Goal: Find contact information: Find contact information

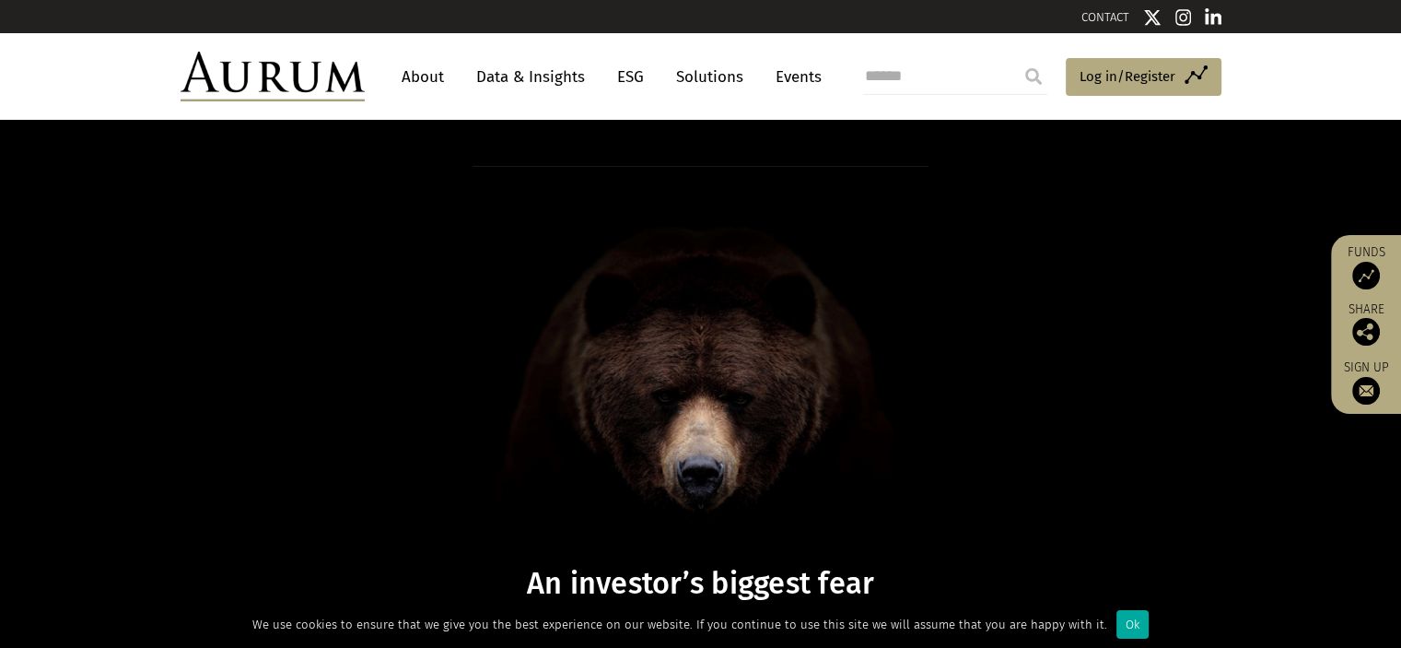
click at [427, 69] on link "About" at bounding box center [422, 77] width 61 height 34
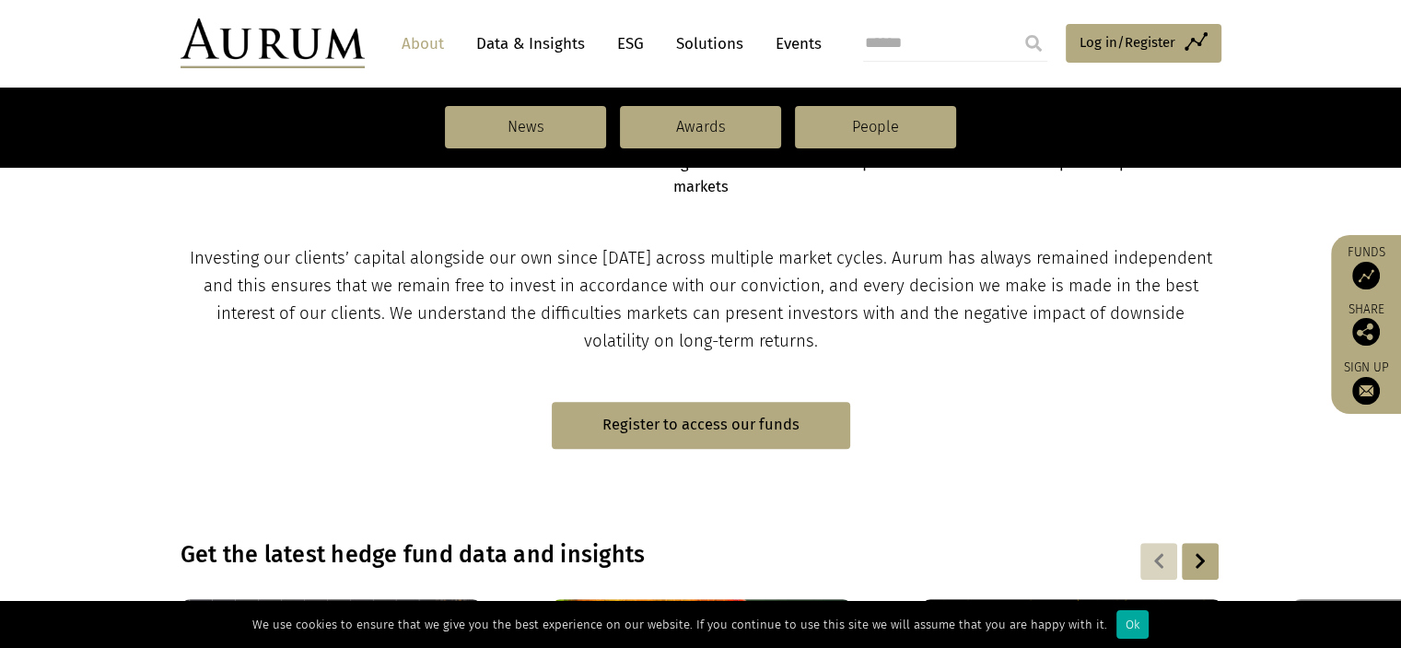
scroll to position [1105, 0]
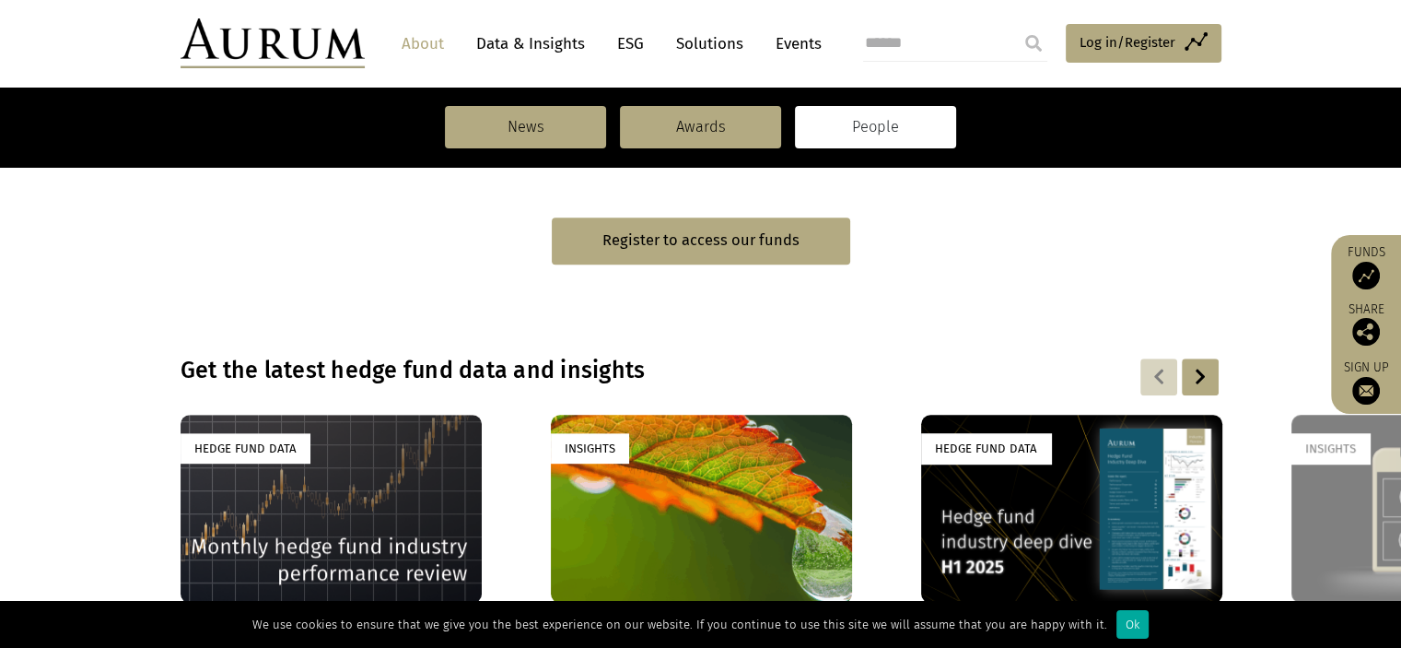
click at [886, 134] on link "People" at bounding box center [875, 127] width 161 height 42
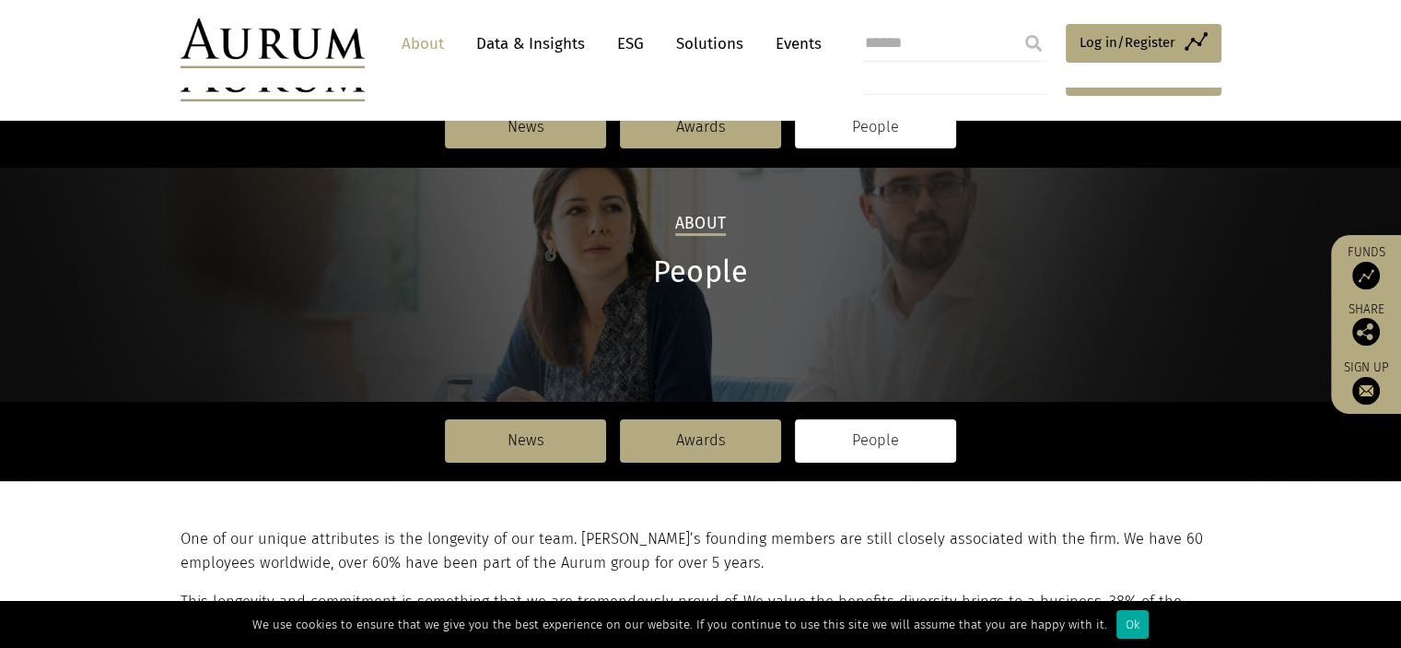
scroll to position [461, 0]
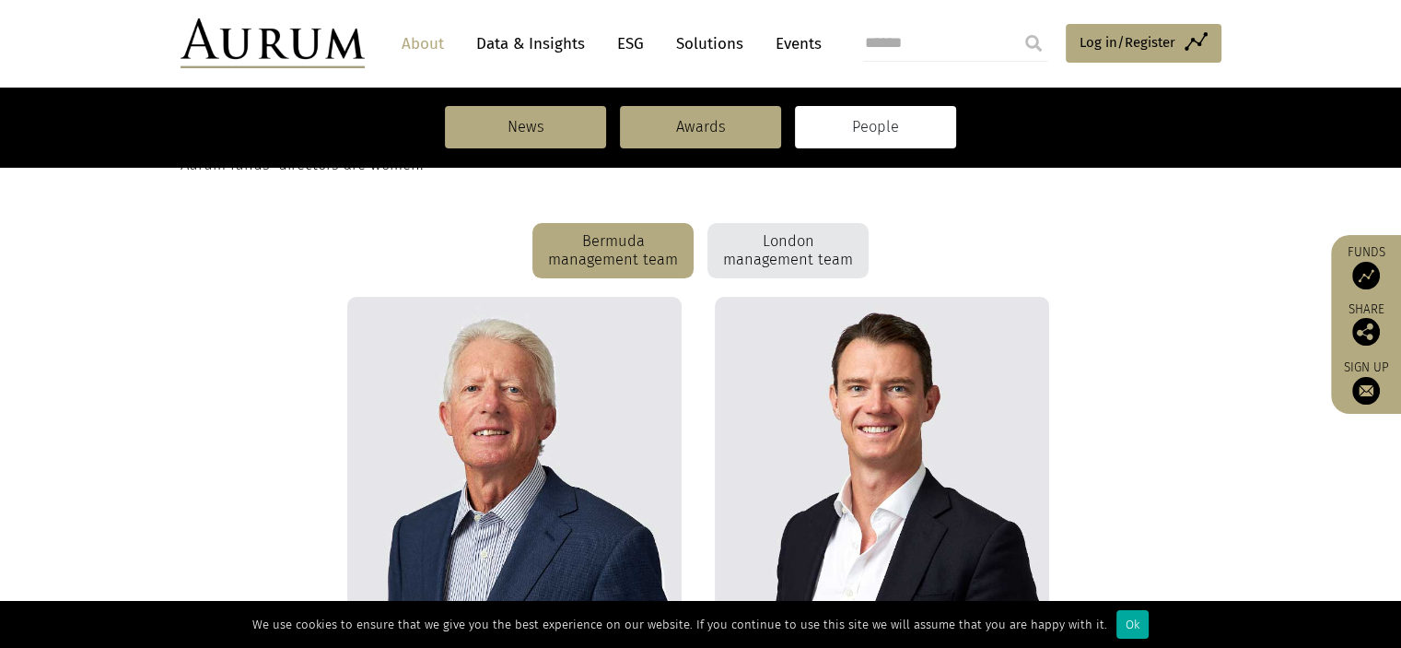
click at [781, 263] on div "London management team" at bounding box center [787, 250] width 161 height 55
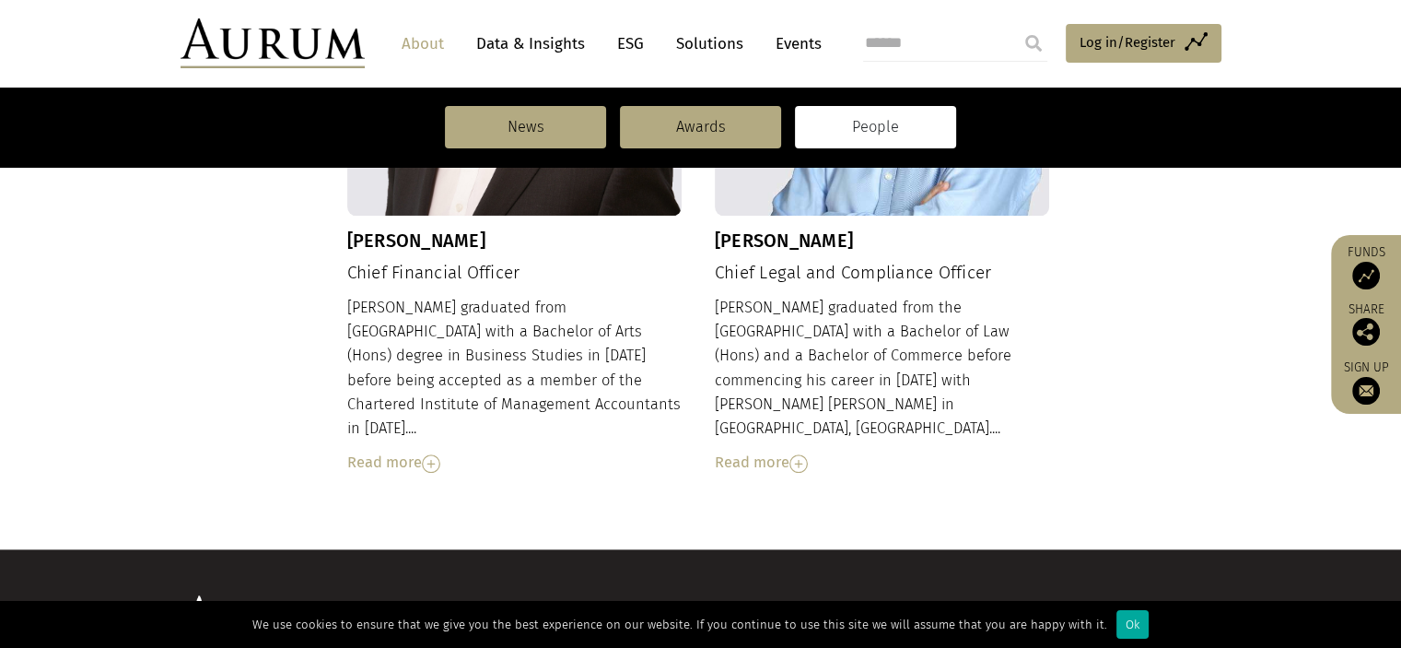
scroll to position [2194, 0]
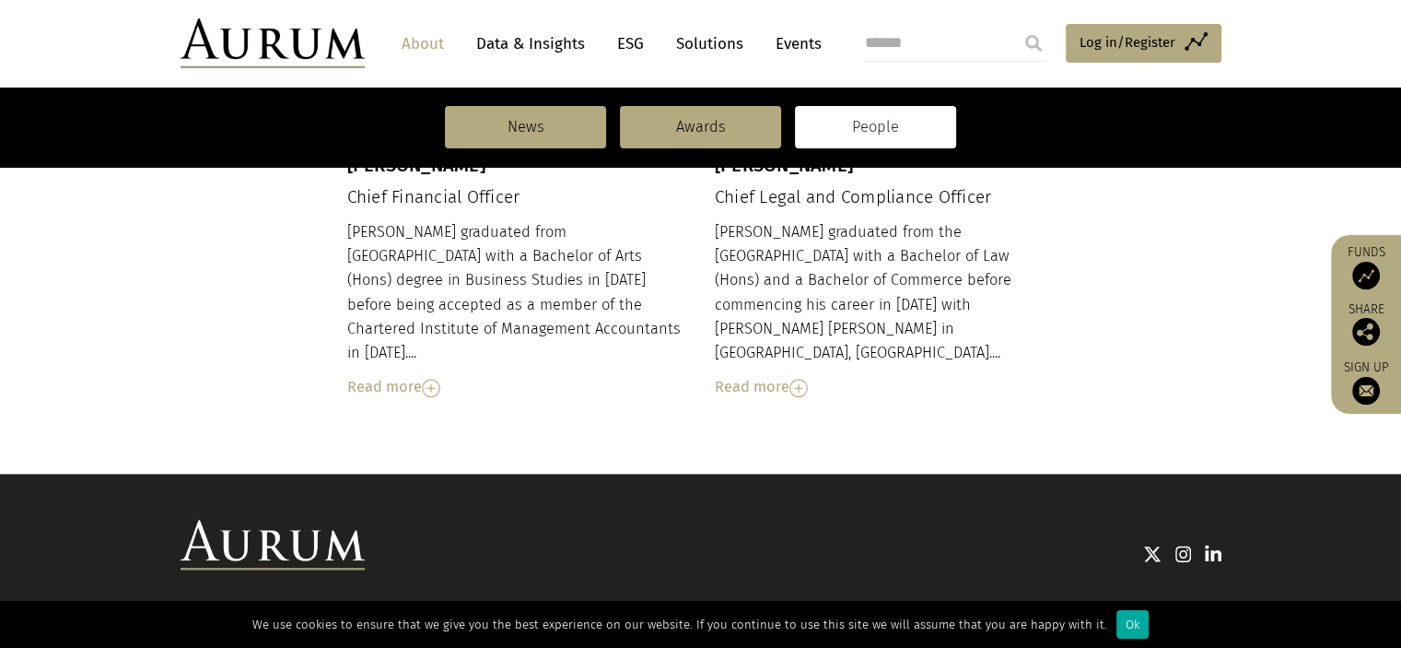
drag, startPoint x: 349, startPoint y: 574, endPoint x: 475, endPoint y: 577, distance: 126.2
click at [475, 615] on div "© Aurum Funds Limited Privacy Statement Website Ts & Cs Policies FATCA Sustaina…" at bounding box center [701, 643] width 1041 height 56
copy div "Aurum Funds Limited"
drag, startPoint x: 935, startPoint y: 577, endPoint x: 1095, endPoint y: 577, distance: 160.3
click at [1095, 615] on div "© Aurum Funds Limited Privacy Statement Website Ts & Cs Policies FATCA Sustaina…" at bounding box center [701, 643] width 1041 height 56
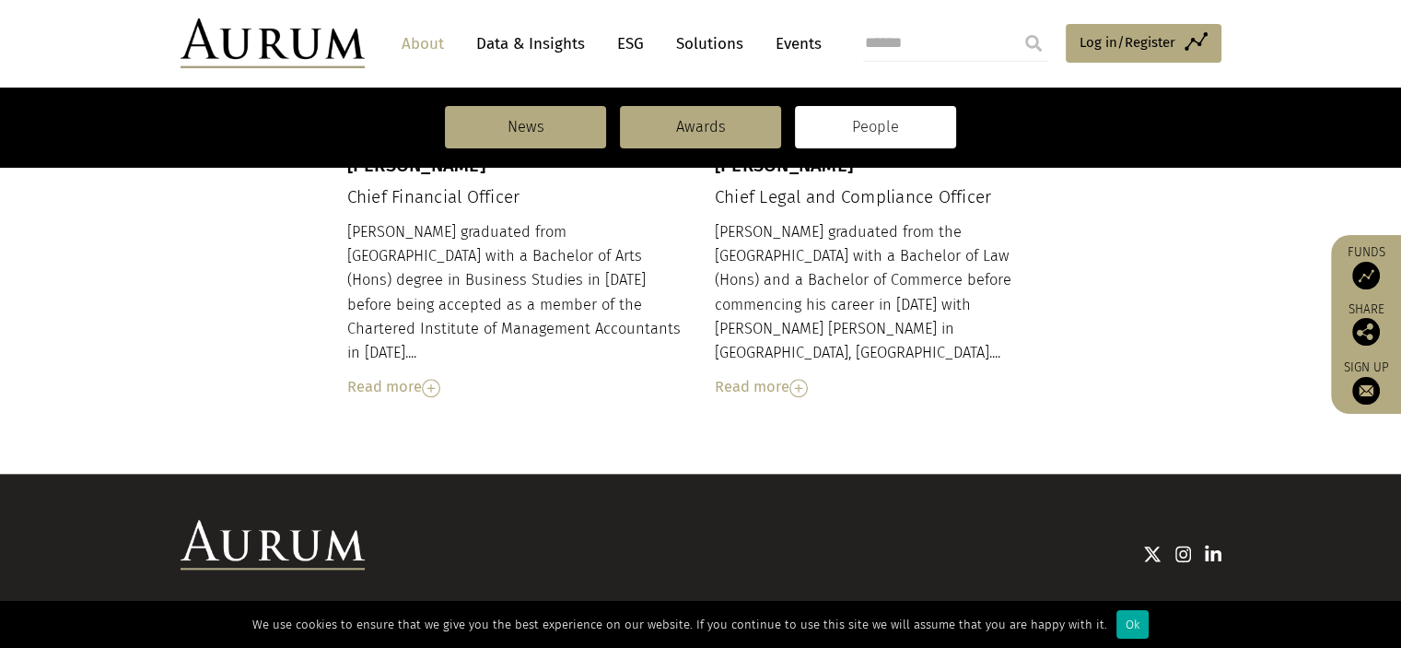
copy div "Aurum Funds Management"
drag, startPoint x: 181, startPoint y: 590, endPoint x: 333, endPoint y: 595, distance: 153.0
click at [333, 615] on div "© Aurum Funds Limited Privacy Statement Website Ts & Cs Policies FATCA Sustaina…" at bounding box center [701, 643] width 1041 height 56
copy div "Aurum Fund Management"
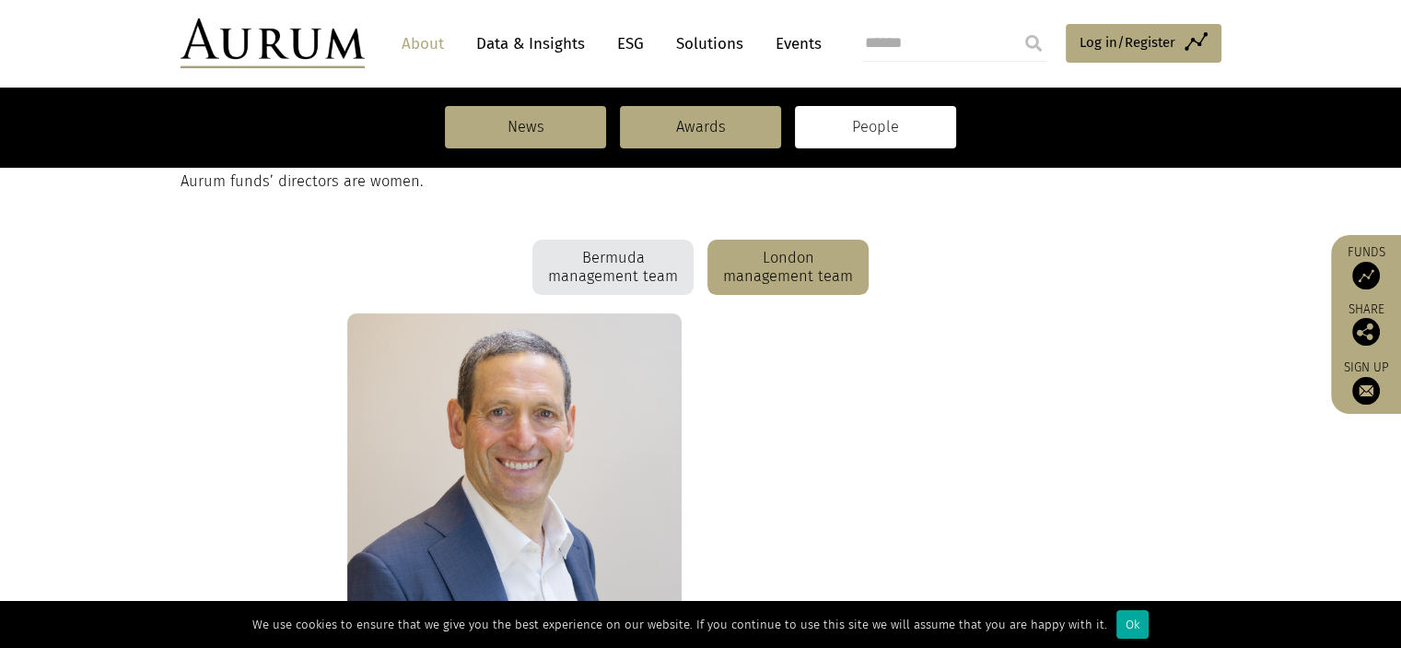
scroll to position [720, 0]
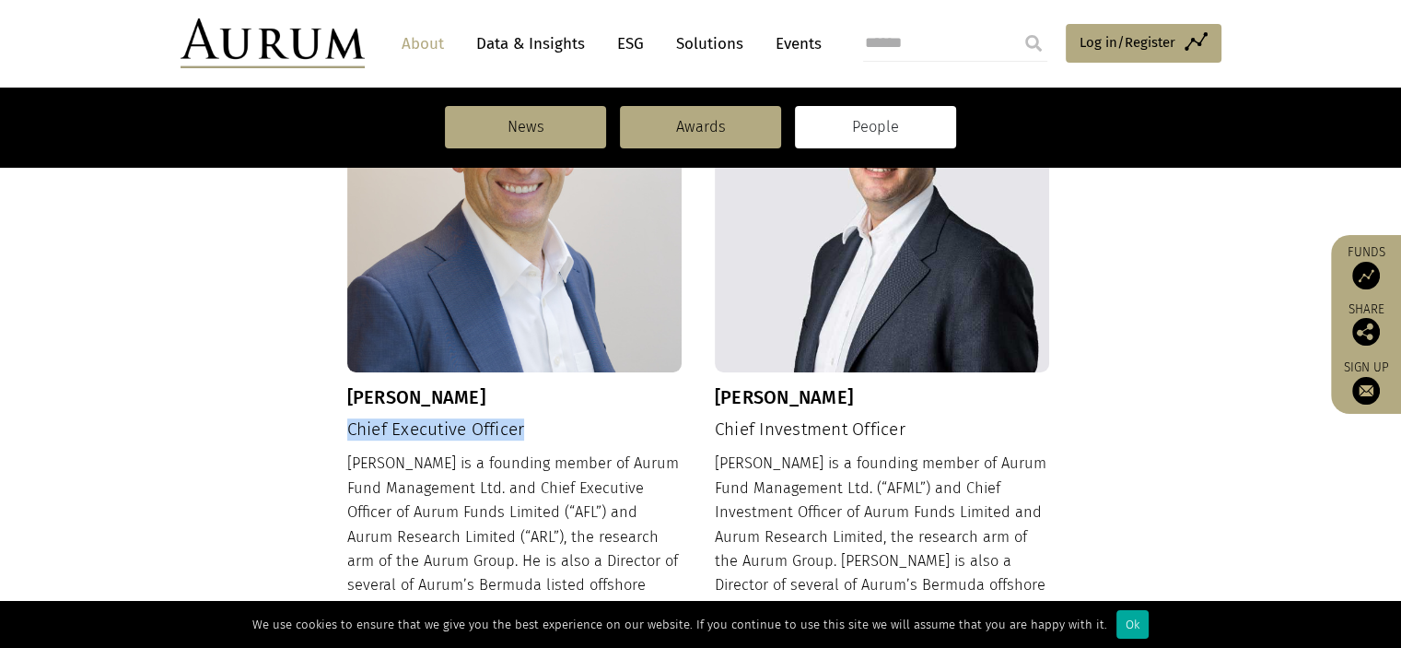
drag, startPoint x: 532, startPoint y: 427, endPoint x: 347, endPoint y: 430, distance: 185.2
click at [347, 430] on h4 "Chief Executive Officer" at bounding box center [514, 429] width 335 height 21
copy h4 "Chief Executive Officer"
drag, startPoint x: 177, startPoint y: 371, endPoint x: 338, endPoint y: 378, distance: 161.3
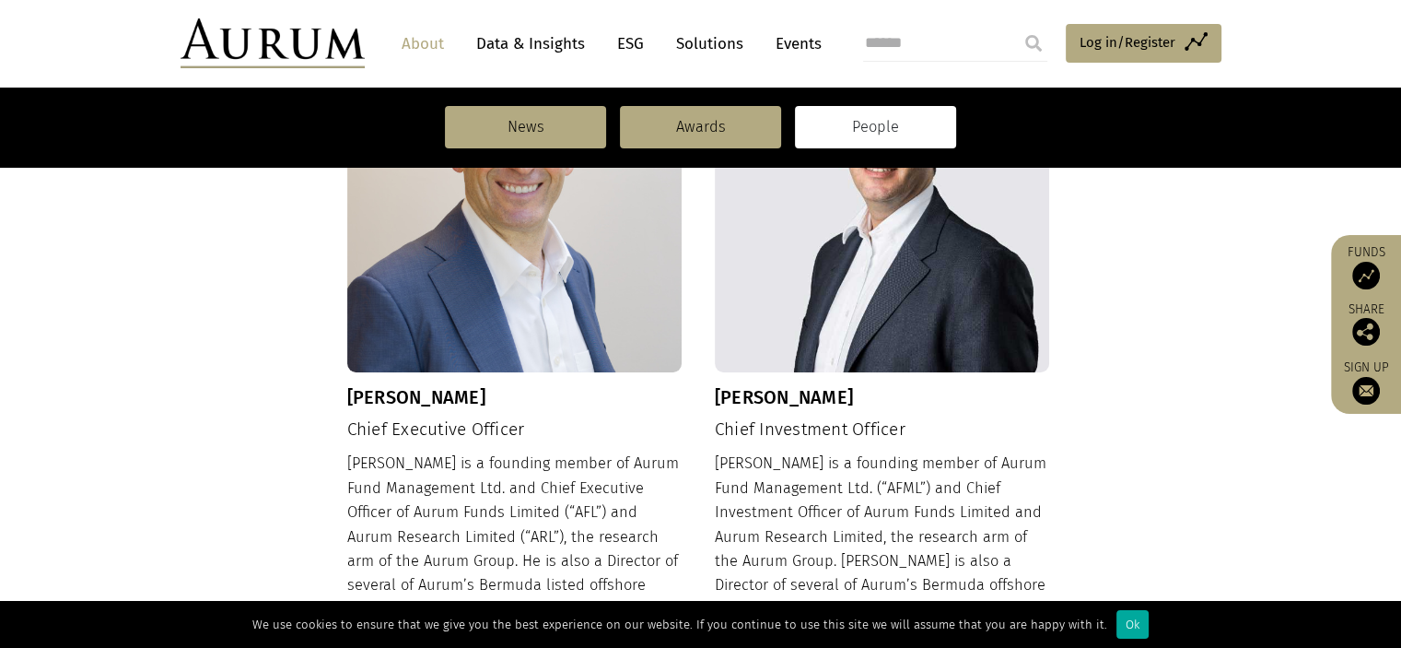
scroll to position [1089, 0]
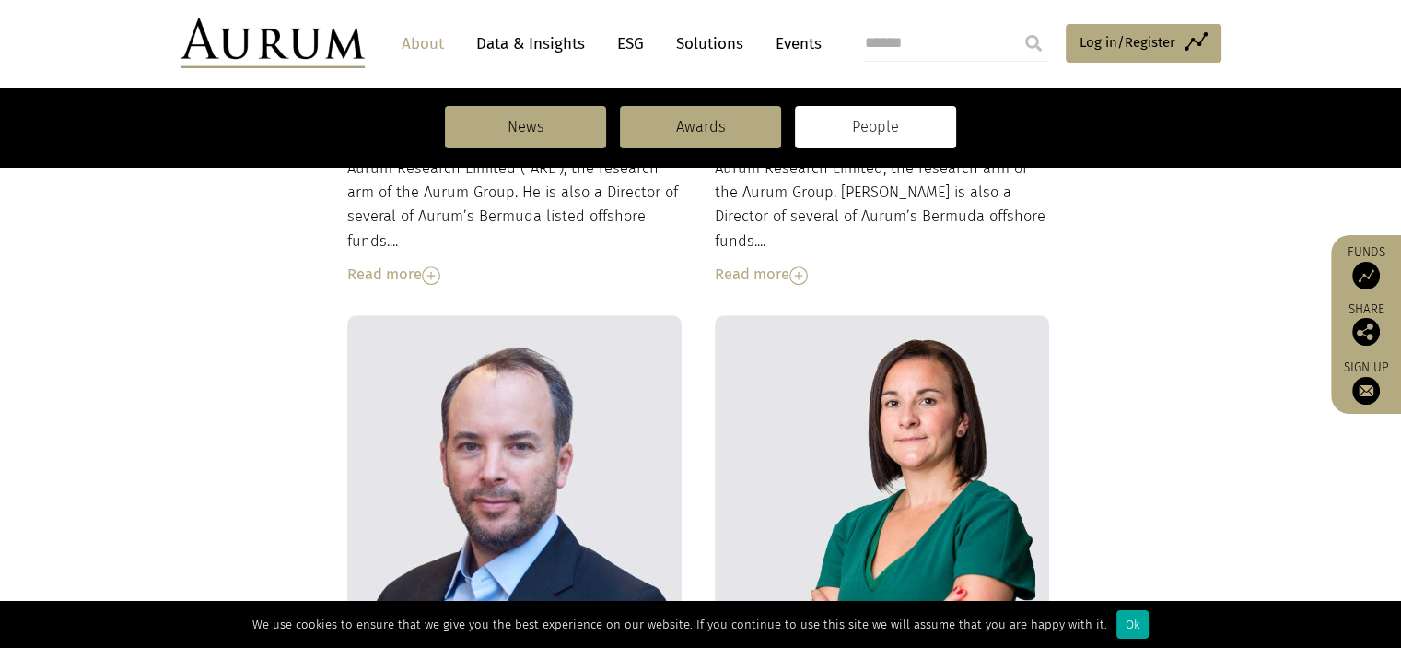
click at [431, 266] on img at bounding box center [431, 275] width 18 height 18
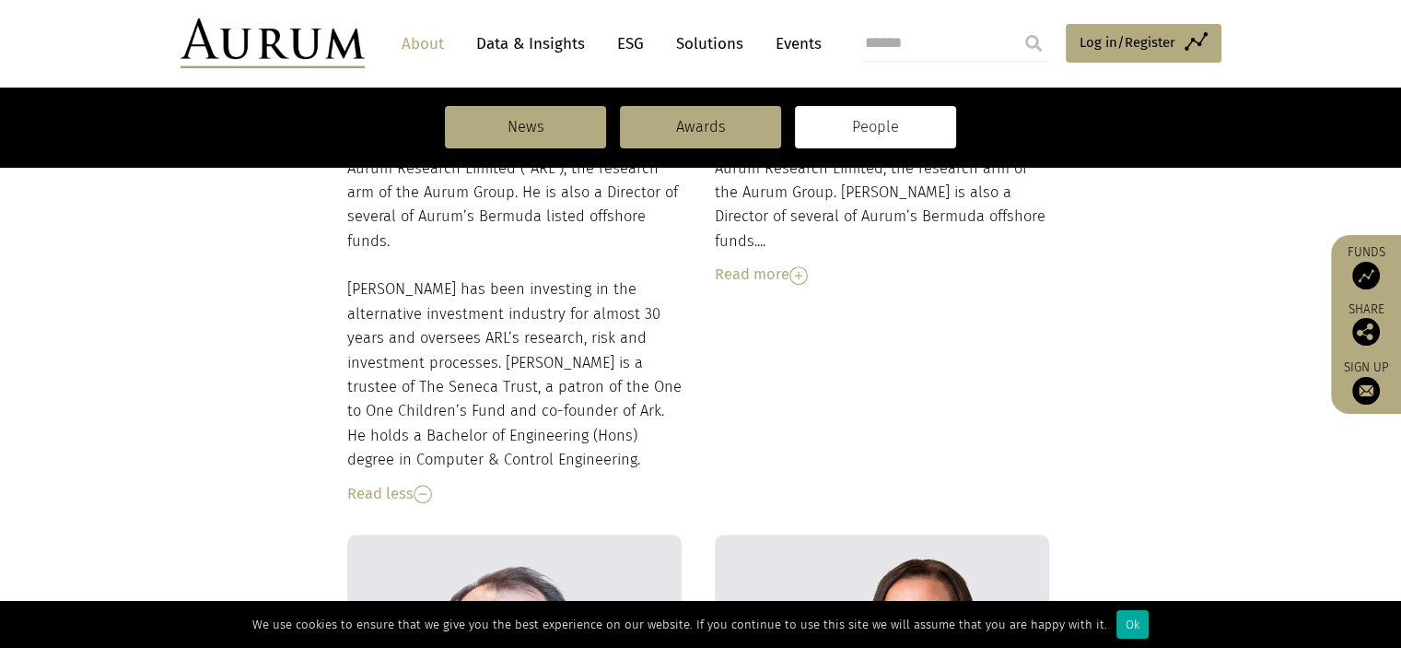
click at [424, 485] on img at bounding box center [423, 494] width 18 height 18
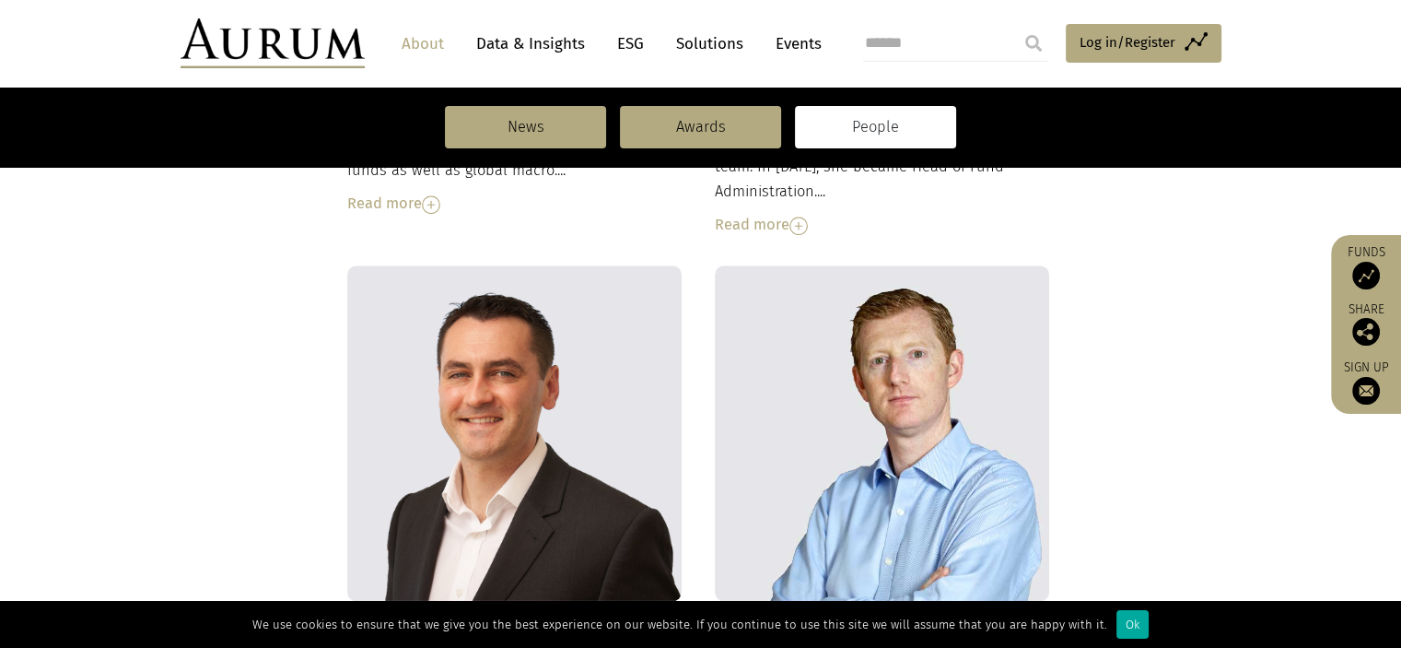
scroll to position [2194, 0]
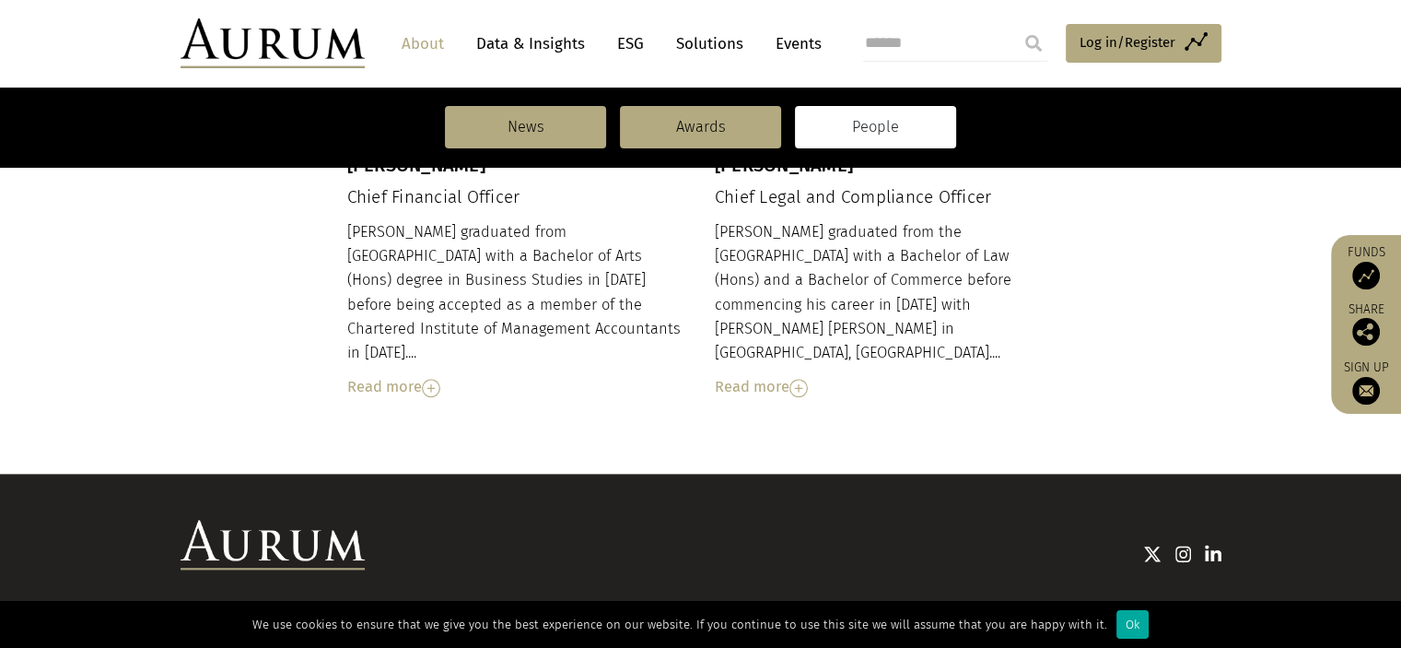
click at [848, 614] on link "Contact" at bounding box center [855, 622] width 46 height 17
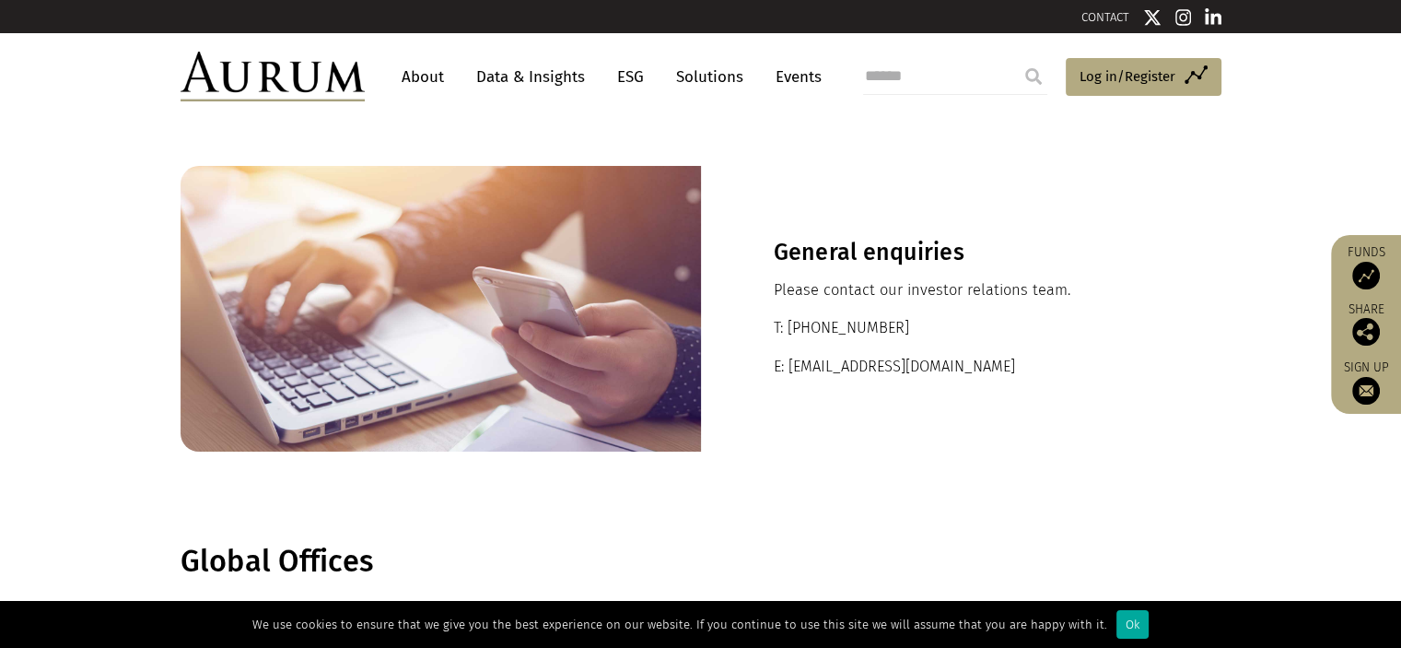
drag, startPoint x: 899, startPoint y: 328, endPoint x: 788, endPoint y: 331, distance: 110.6
click at [788, 331] on p "T: [PHONE_NUMBER]" at bounding box center [961, 328] width 375 height 24
copy p "[PHONE_NUMBER]"
click at [563, 510] on section "Global Offices" at bounding box center [700, 561] width 1401 height 128
